Goal: Navigation & Orientation: Go to known website

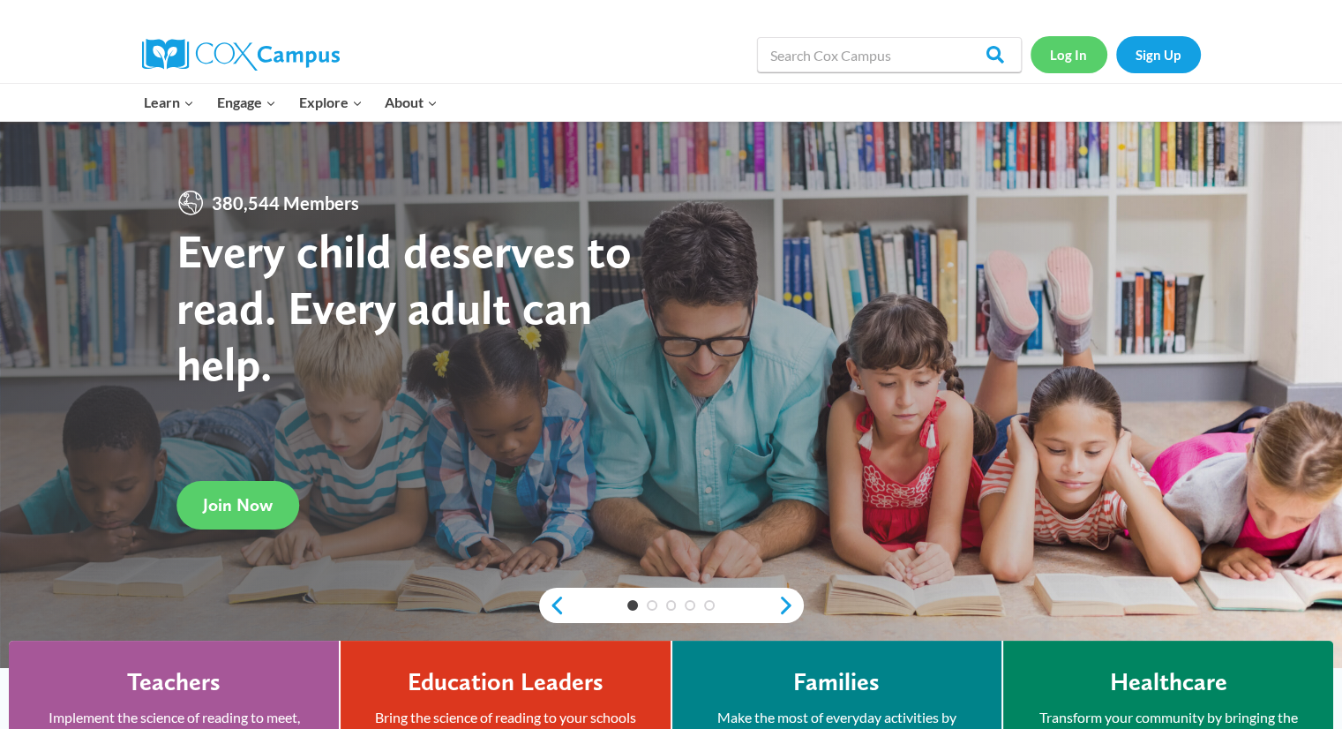
click at [1069, 53] on link "Log In" at bounding box center [1069, 54] width 77 height 36
click at [1071, 55] on link "Log In" at bounding box center [1069, 54] width 77 height 36
